Goal: Navigation & Orientation: Find specific page/section

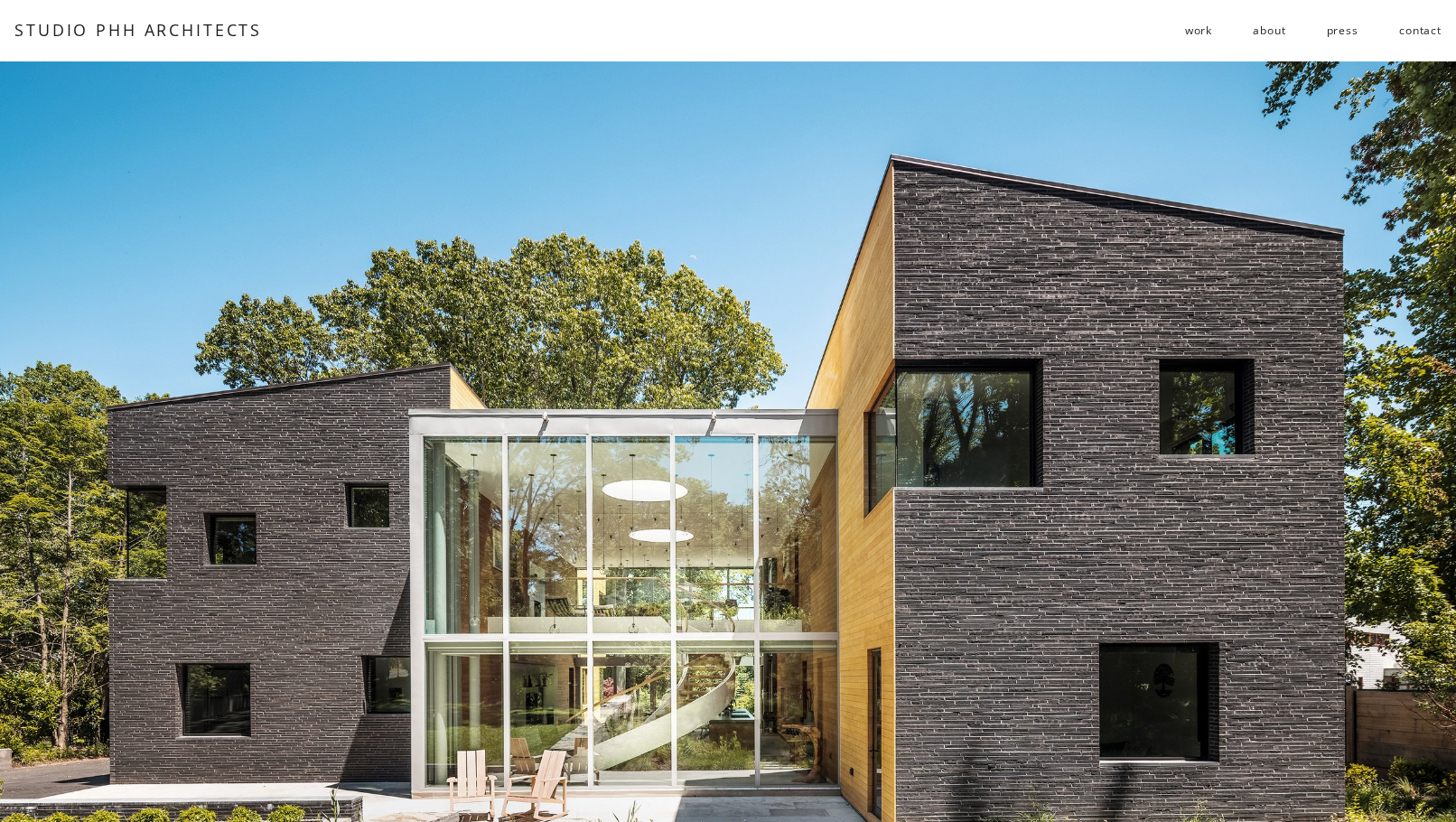
click at [1197, 35] on span "work" at bounding box center [1198, 30] width 27 height 27
click at [0, 0] on span "residential" at bounding box center [0, 0] width 0 height 0
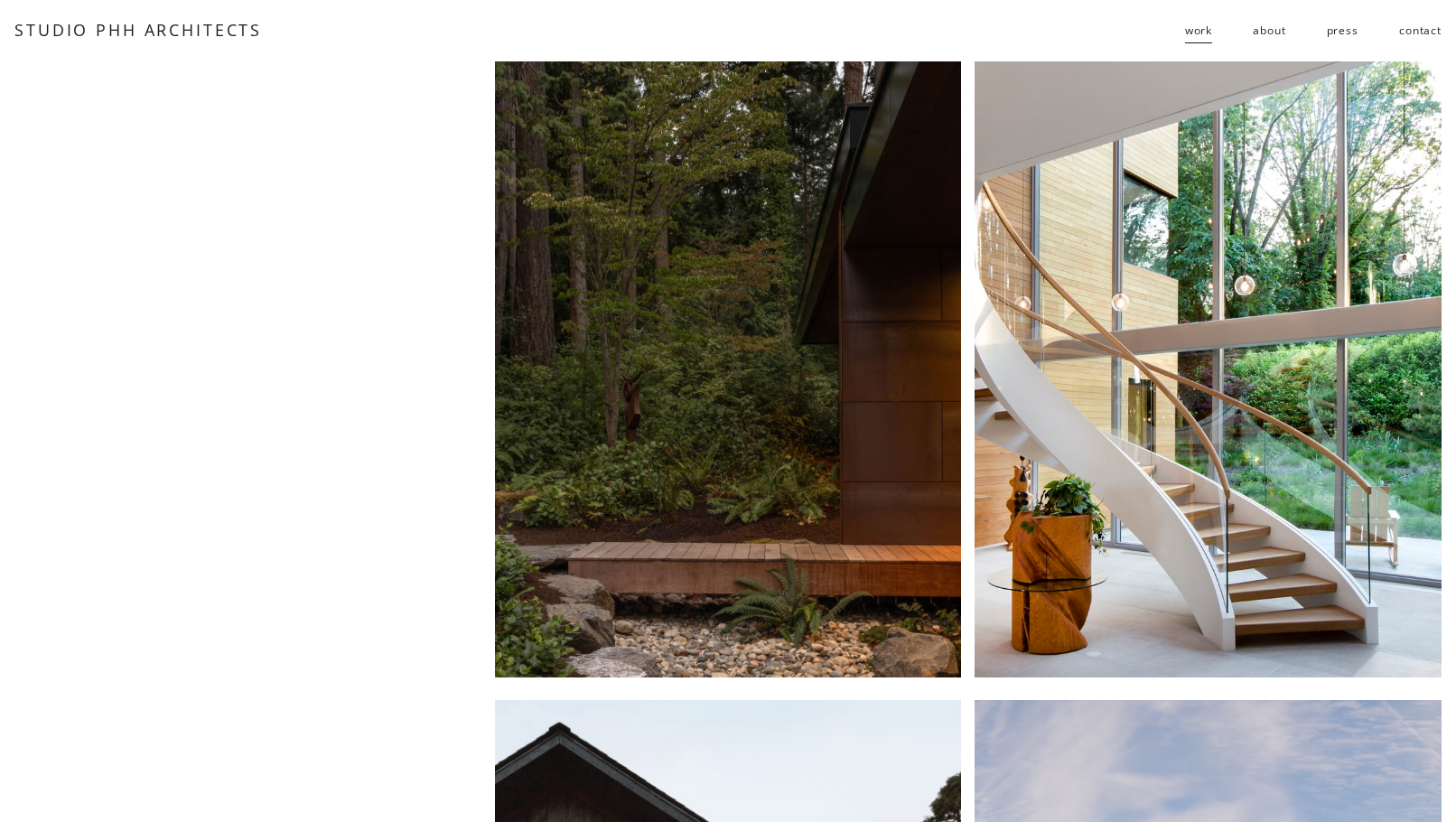
click at [0, 0] on span "residential" at bounding box center [0, 0] width 0 height 0
click at [714, 200] on div at bounding box center [728, 369] width 467 height 616
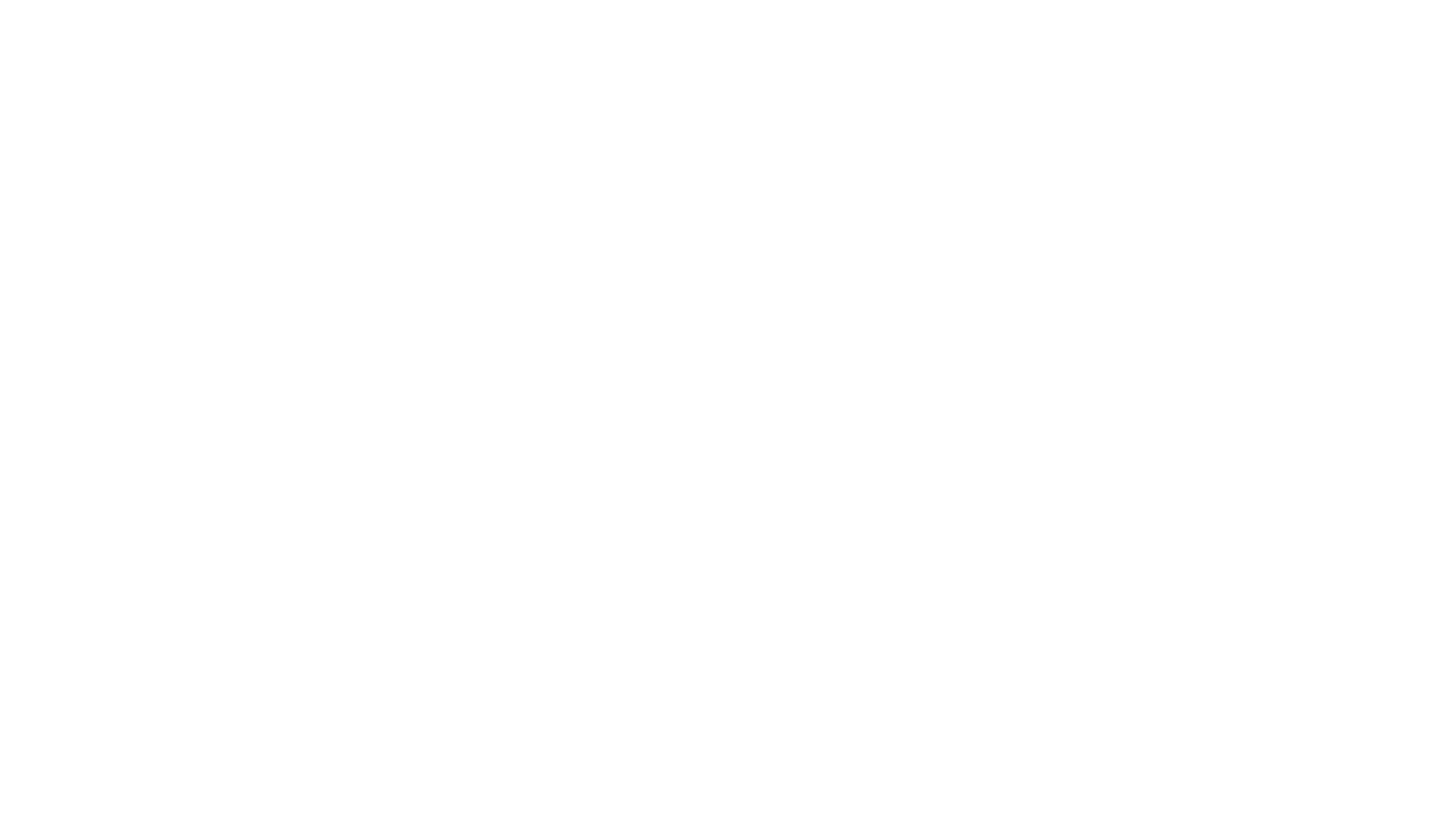
scroll to position [3857, 0]
